Goal: Transaction & Acquisition: Book appointment/travel/reservation

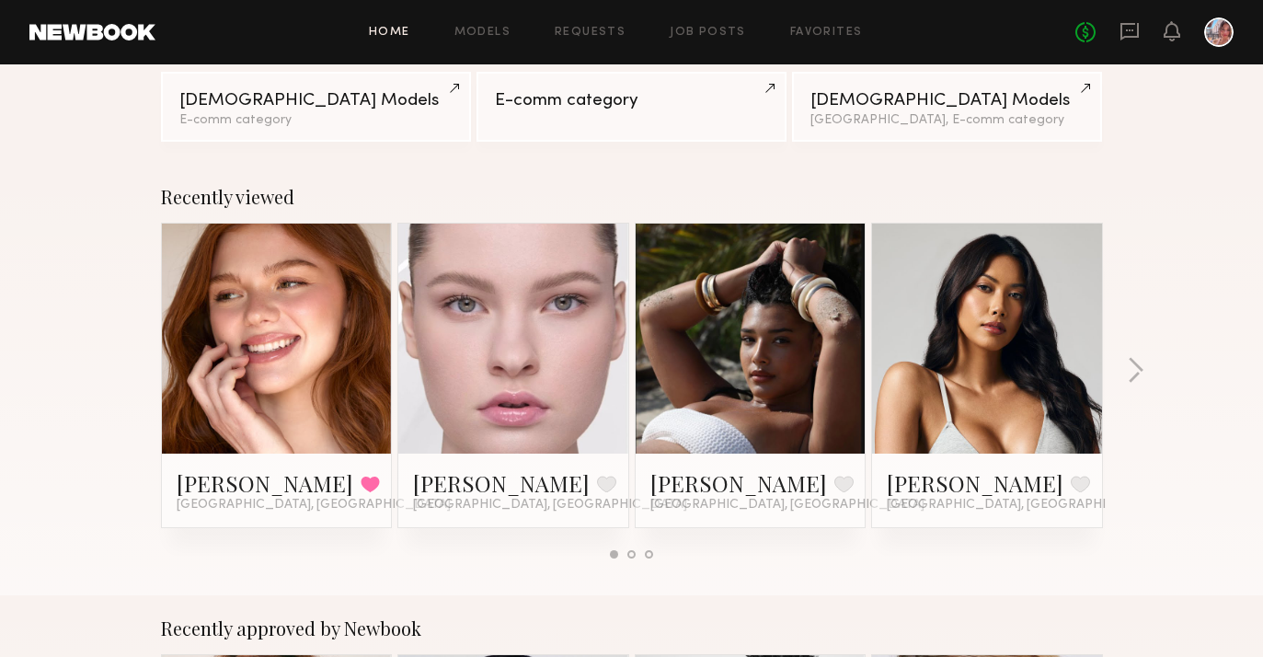
scroll to position [176, 0]
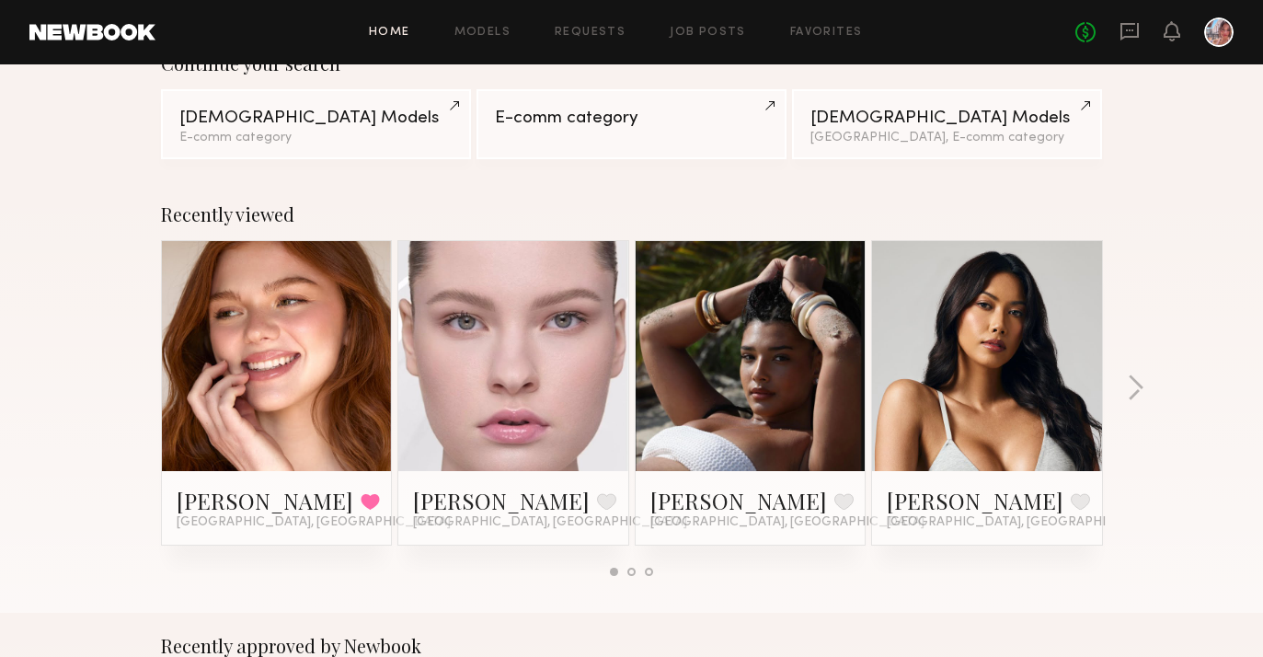
click at [489, 319] on link at bounding box center [513, 356] width 112 height 230
click at [259, 351] on link at bounding box center [277, 356] width 112 height 230
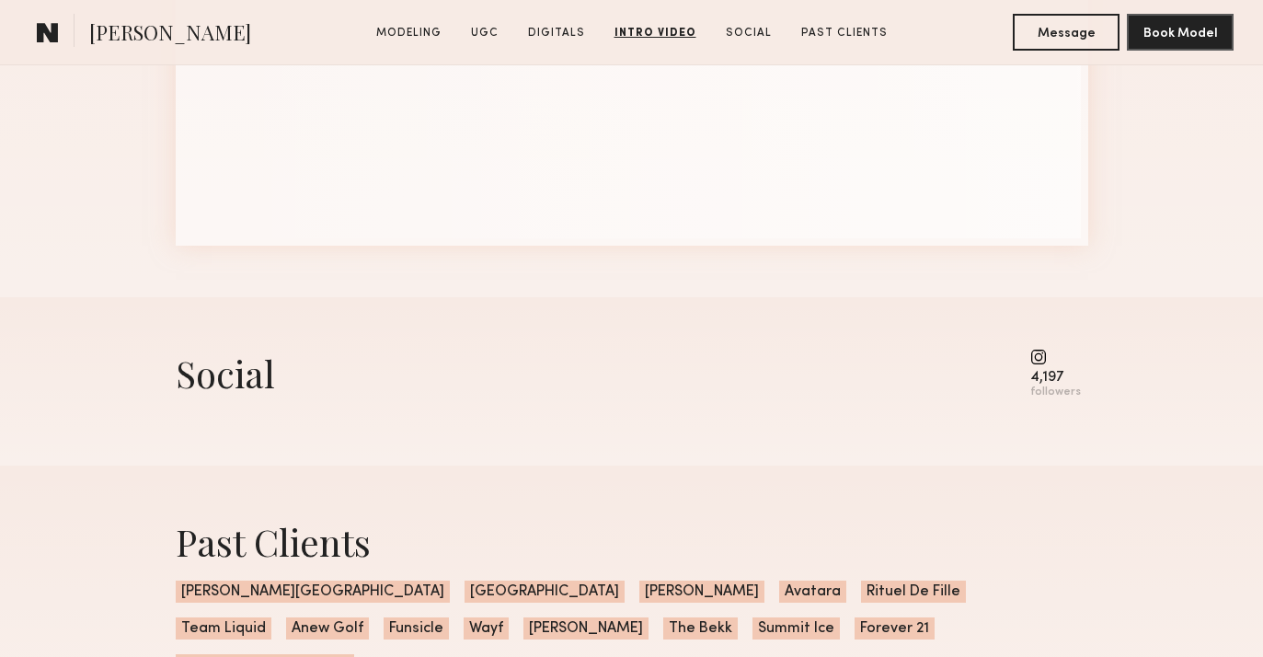
scroll to position [5636, 0]
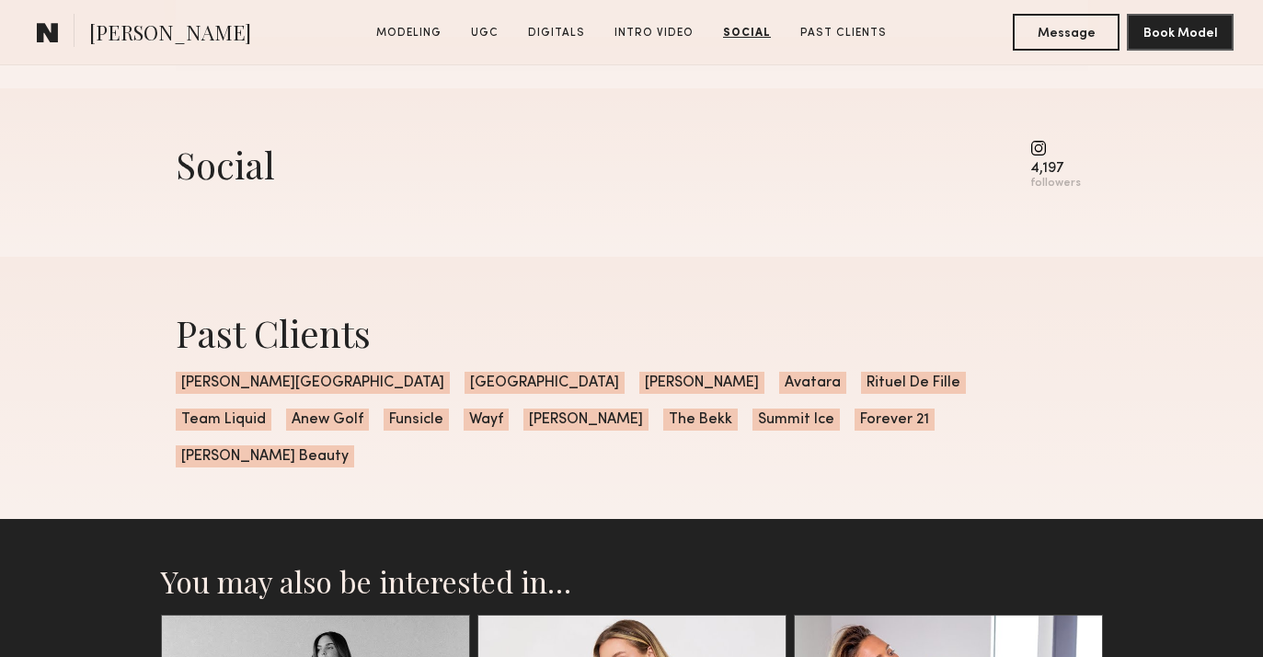
click at [1046, 149] on common-icon at bounding box center [1055, 148] width 51 height 17
click at [1041, 186] on div "followers" at bounding box center [1055, 184] width 51 height 14
click at [1046, 148] on common-icon at bounding box center [1055, 148] width 51 height 17
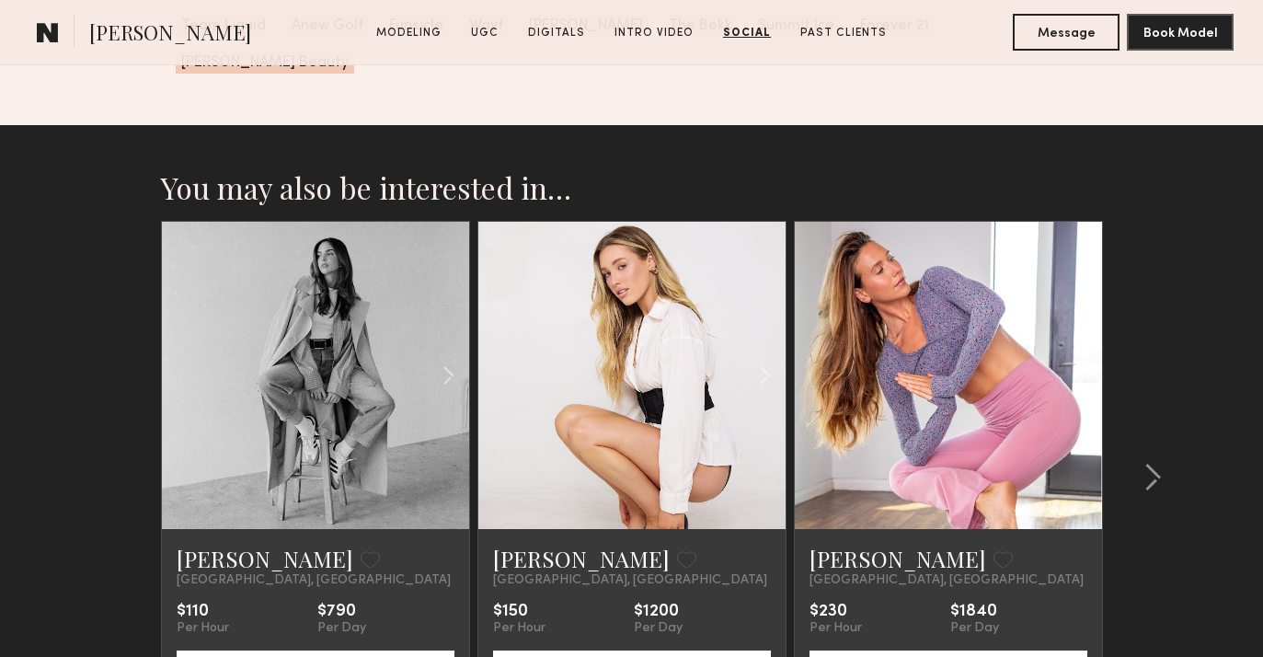
scroll to position [6035, 0]
